Goal: Navigation & Orientation: Find specific page/section

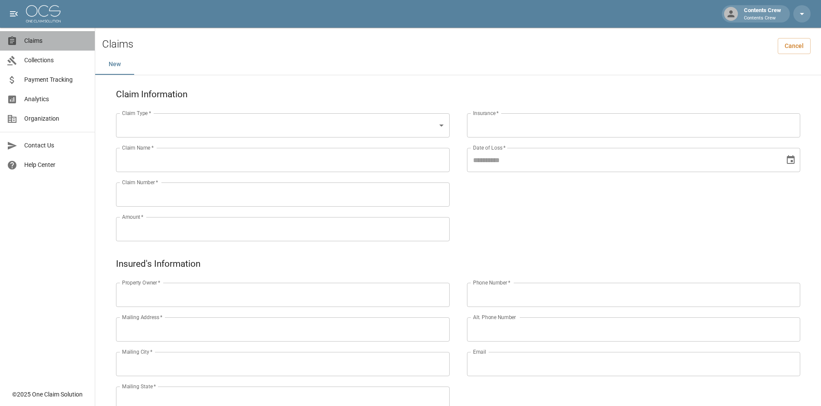
click at [46, 42] on span "Claims" at bounding box center [56, 40] width 64 height 9
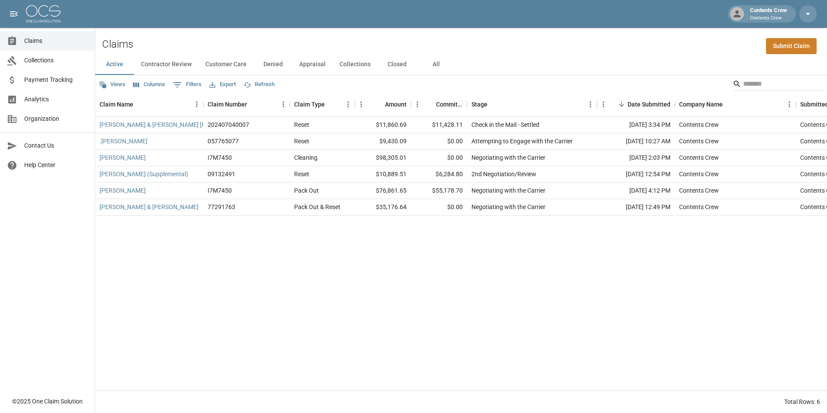
click at [395, 64] on button "Closed" at bounding box center [397, 64] width 39 height 21
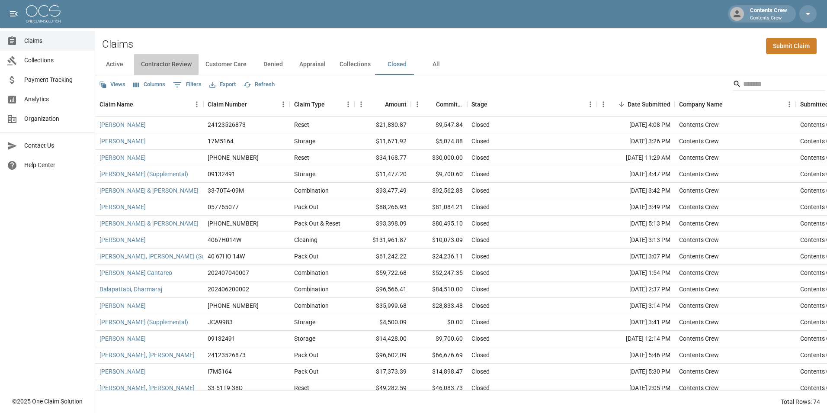
click at [171, 64] on button "Contractor Review" at bounding box center [166, 64] width 64 height 21
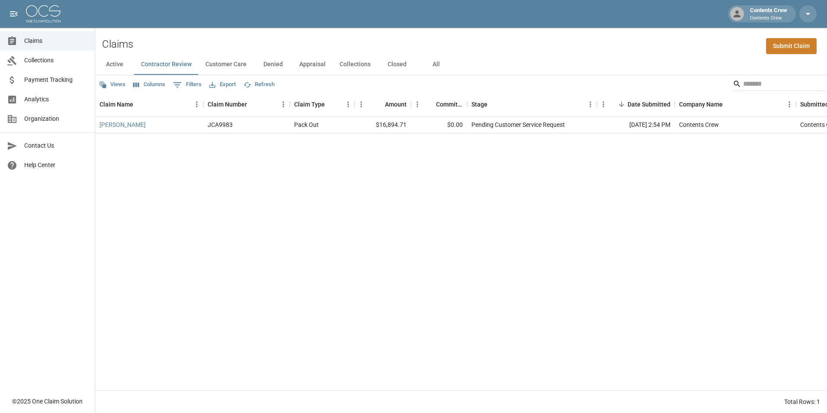
click at [116, 64] on button "Active" at bounding box center [114, 64] width 39 height 21
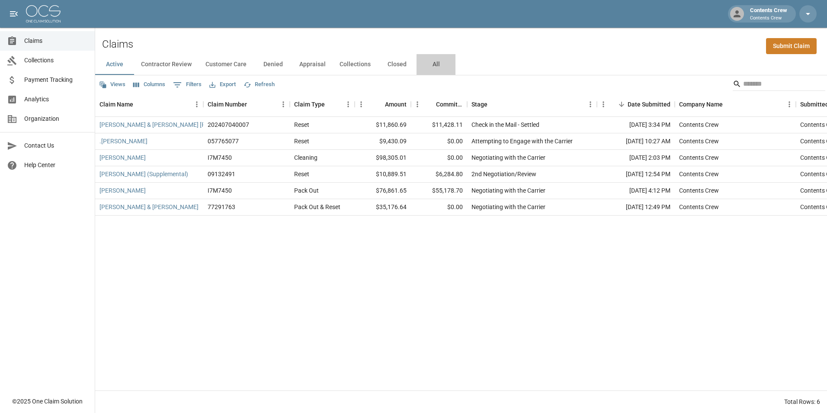
click at [434, 64] on button "All" at bounding box center [436, 64] width 39 height 21
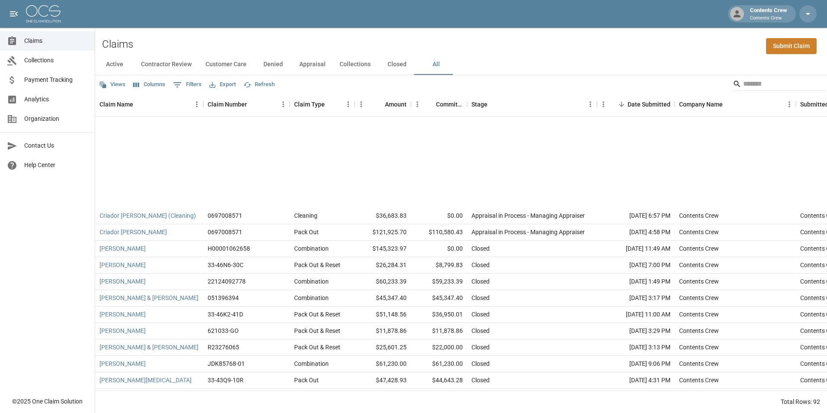
scroll to position [943, 0]
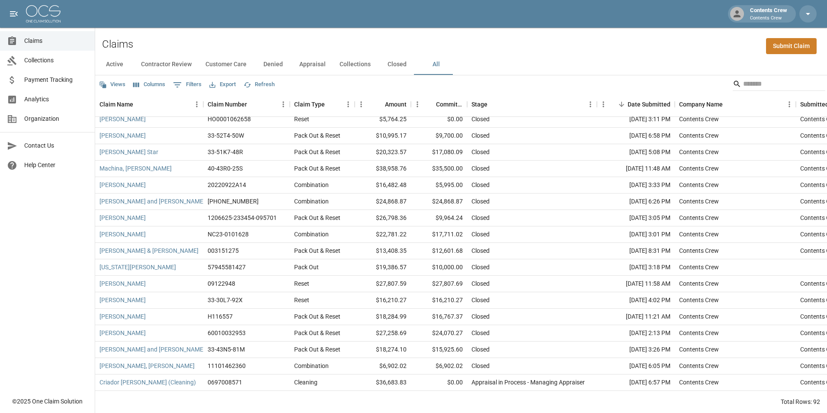
click at [314, 66] on button "Appraisal" at bounding box center [312, 64] width 40 height 21
